Goal: Task Accomplishment & Management: Use online tool/utility

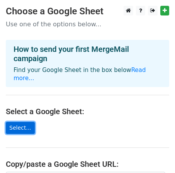
click at [23, 122] on link "Select..." at bounding box center [20, 128] width 29 height 12
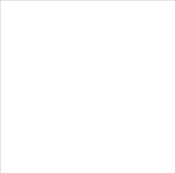
scroll to position [5, 0]
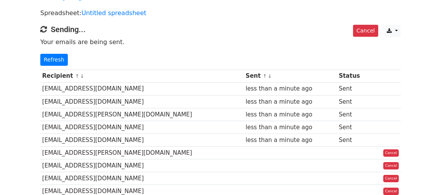
scroll to position [46, 0]
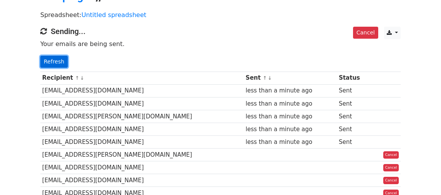
click at [46, 58] on link "Refresh" at bounding box center [54, 62] width 28 height 12
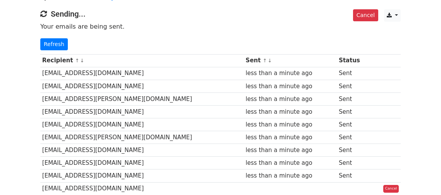
scroll to position [62, 0]
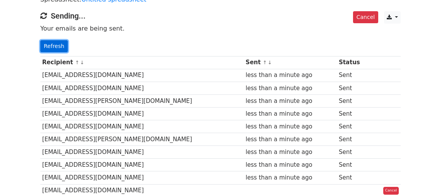
click at [57, 45] on link "Refresh" at bounding box center [54, 46] width 28 height 12
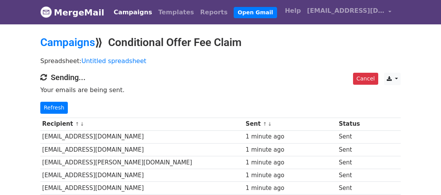
click at [234, 78] on h4 "Sending..." at bounding box center [220, 77] width 361 height 9
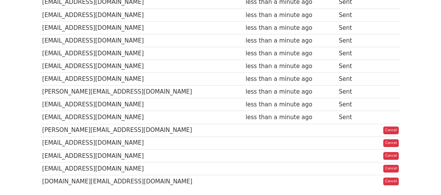
scroll to position [279, 0]
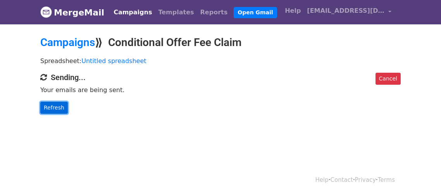
click at [62, 106] on link "Refresh" at bounding box center [54, 108] width 28 height 12
